Goal: Transaction & Acquisition: Obtain resource

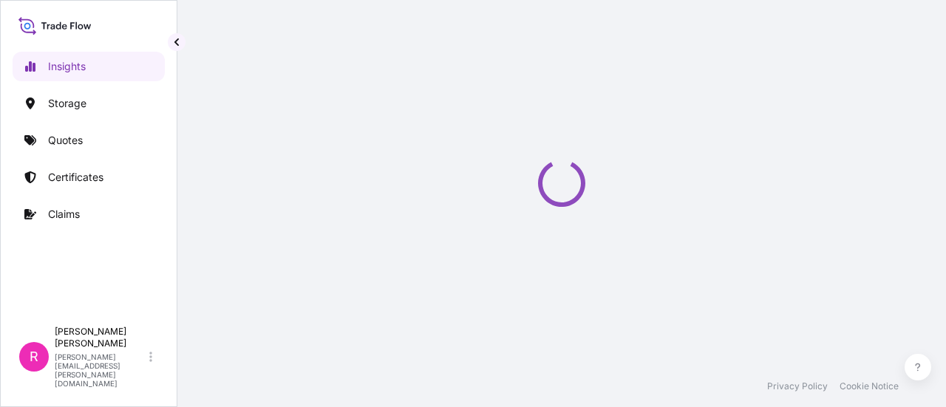
select select "2025"
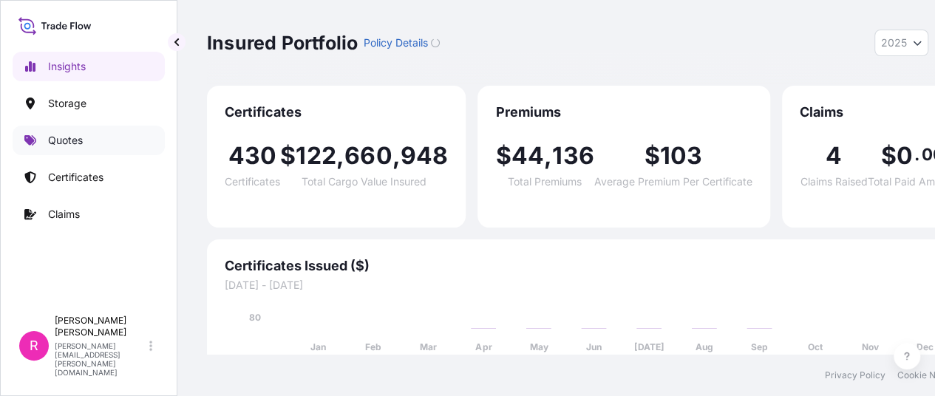
click at [89, 137] on link "Quotes" at bounding box center [89, 141] width 152 height 30
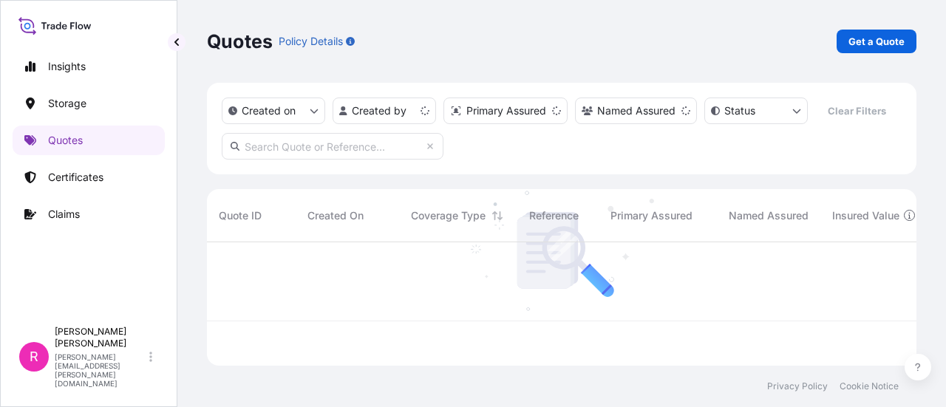
scroll to position [120, 698]
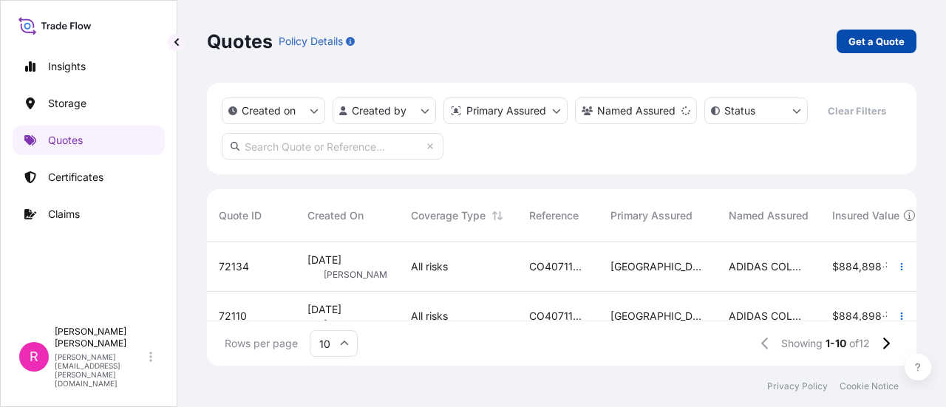
click at [881, 36] on p "Get a Quote" at bounding box center [877, 41] width 56 height 15
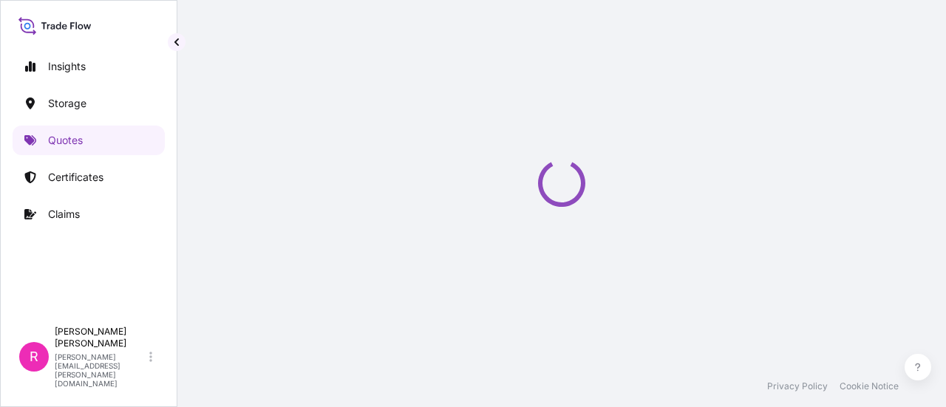
select select "Water"
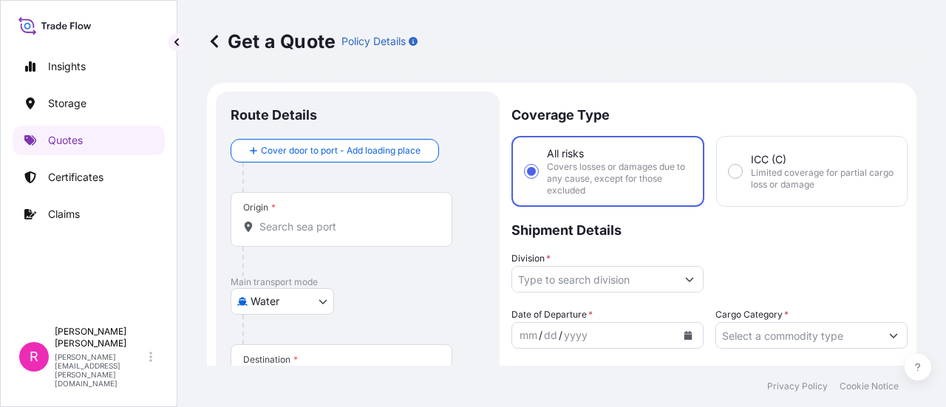
scroll to position [24, 0]
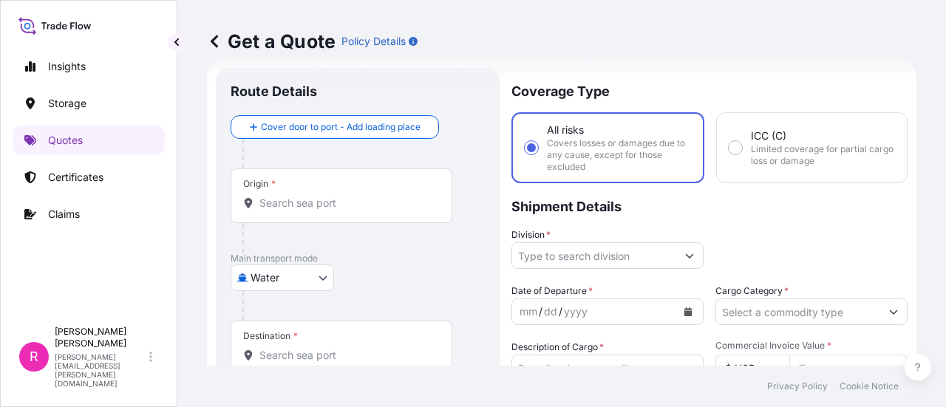
click at [298, 208] on input "Origin *" at bounding box center [346, 203] width 174 height 15
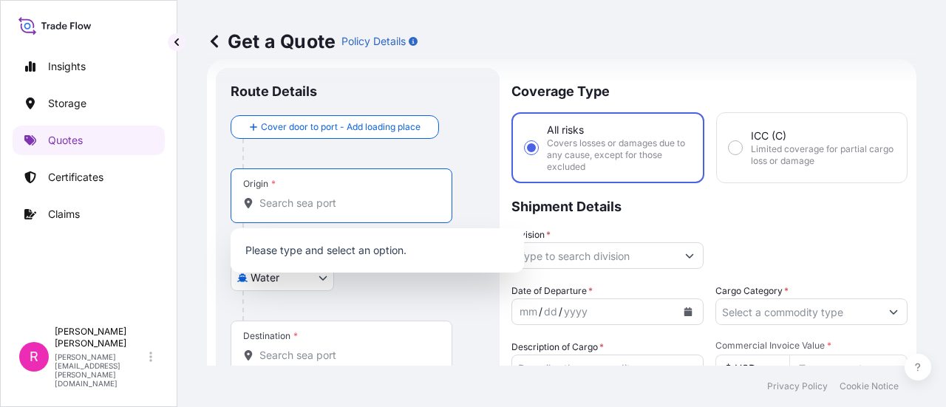
click at [300, 203] on input "Origin *" at bounding box center [346, 203] width 174 height 15
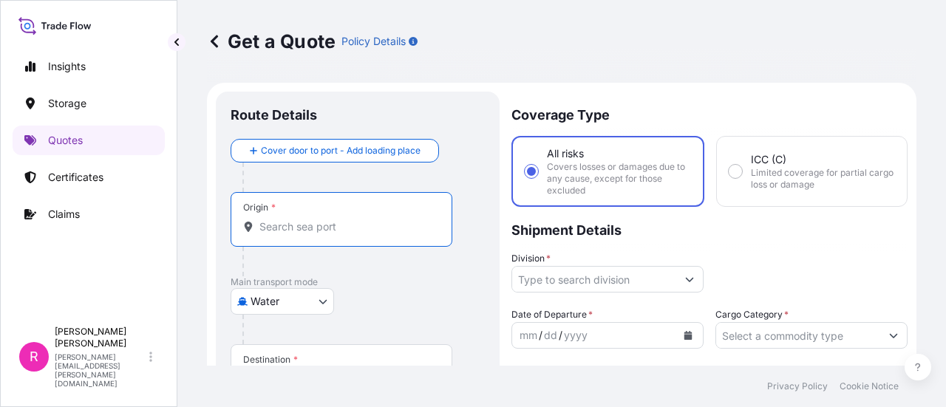
click at [282, 222] on input "Origin *" at bounding box center [346, 227] width 174 height 15
click at [287, 225] on input "Origin *" at bounding box center [346, 227] width 174 height 15
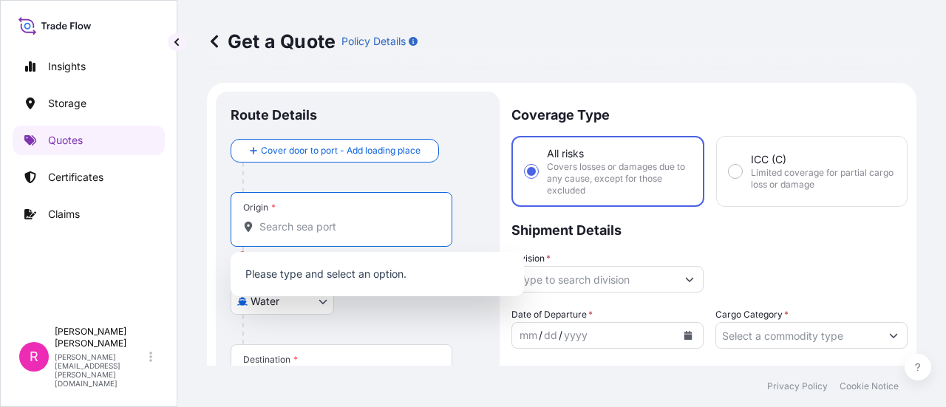
click at [318, 220] on input "Origin * Please select an origin" at bounding box center [346, 227] width 174 height 15
click at [315, 225] on input "Origin * Please select an origin" at bounding box center [346, 227] width 174 height 15
click at [349, 215] on div "Origin *" at bounding box center [342, 219] width 222 height 55
click at [349, 220] on input "Origin * Please select an origin" at bounding box center [346, 227] width 174 height 15
